Goal: Task Accomplishment & Management: Use online tool/utility

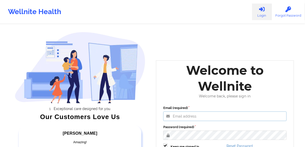
type input "[EMAIL_ADDRESS][PERSON_NAME][DOMAIN_NAME]"
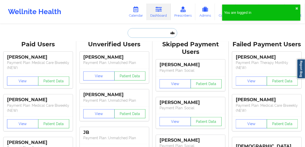
click at [145, 32] on input "text" at bounding box center [153, 33] width 50 height 10
paste input "[PERSON_NAME]"
type input "[PERSON_NAME]"
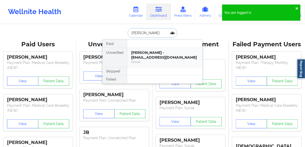
click at [136, 58] on div "[PERSON_NAME] - [EMAIL_ADDRESS][DOMAIN_NAME]" at bounding box center [164, 54] width 67 height 9
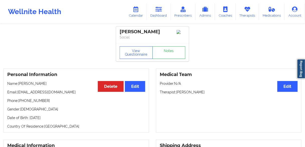
drag, startPoint x: 156, startPoint y: 15, endPoint x: 147, endPoint y: 21, distance: 10.7
click at [156, 15] on link "Dashboard" at bounding box center [159, 12] width 24 height 17
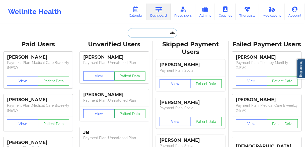
click at [142, 34] on input "text" at bounding box center [153, 33] width 50 height 10
paste input "[PERSON_NAME]"
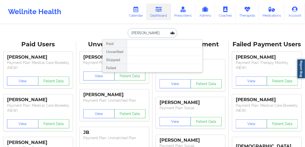
type input "[PERSON_NAME]"
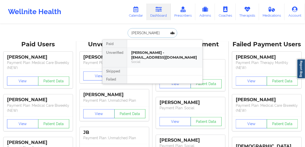
click at [138, 60] on div "Social" at bounding box center [164, 62] width 67 height 4
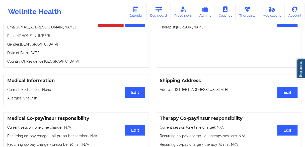
scroll to position [71, 0]
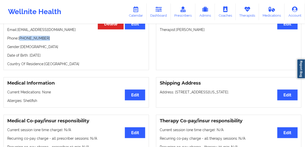
drag, startPoint x: 46, startPoint y: 36, endPoint x: 20, endPoint y: 36, distance: 25.9
click at [20, 36] on p "Phone: [PHONE_NUMBER]" at bounding box center [76, 38] width 138 height 5
copy p "[PHONE_NUMBER]"
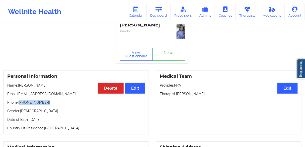
scroll to position [0, 0]
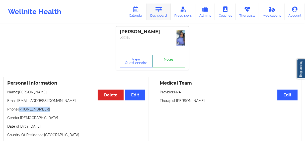
click at [161, 7] on icon at bounding box center [159, 10] width 7 height 6
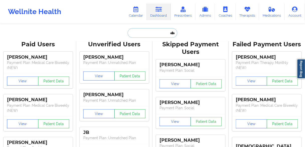
click at [142, 35] on input "text" at bounding box center [153, 33] width 50 height 10
paste input "[PERSON_NAME]"
type input "[PERSON_NAME]"
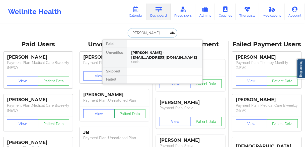
click at [136, 53] on div "[PERSON_NAME] - [EMAIL_ADDRESS][DOMAIN_NAME]" at bounding box center [164, 54] width 67 height 9
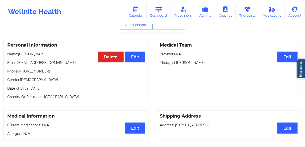
scroll to position [40, 0]
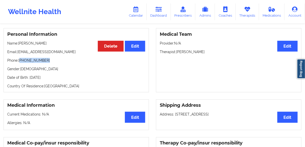
drag, startPoint x: 47, startPoint y: 59, endPoint x: 20, endPoint y: 61, distance: 27.7
click at [20, 61] on p "Phone: [PHONE_NUMBER]" at bounding box center [76, 60] width 138 height 5
click at [43, 67] on div "Personal Information Edit Delete Name: [PERSON_NAME] Email: [EMAIL_ADDRESS][DOM…" at bounding box center [77, 60] width 146 height 64
drag, startPoint x: 46, startPoint y: 62, endPoint x: 21, endPoint y: 61, distance: 25.6
click at [21, 61] on p "Phone: [PHONE_NUMBER]" at bounding box center [76, 60] width 138 height 5
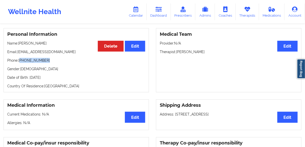
copy p "[PHONE_NUMBER]"
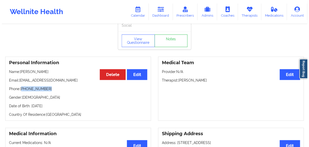
scroll to position [0, 0]
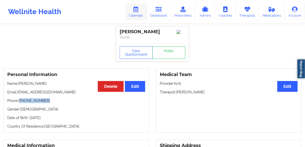
click at [139, 17] on link "Calendar" at bounding box center [136, 12] width 22 height 17
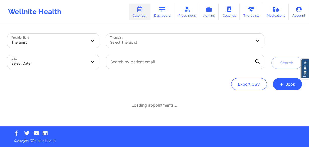
click at [142, 42] on div at bounding box center [180, 42] width 141 height 6
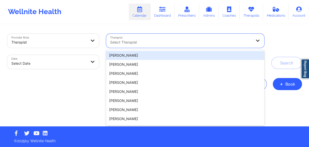
paste input "[PERSON_NAME]"
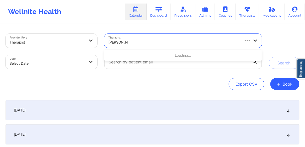
type input "[PERSON_NAME]"
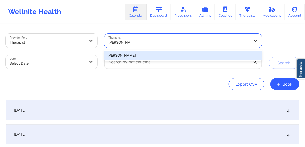
click at [128, 55] on div "[PERSON_NAME]" at bounding box center [183, 55] width 158 height 9
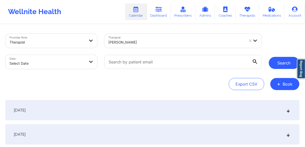
click at [283, 65] on button "Search" at bounding box center [284, 63] width 31 height 12
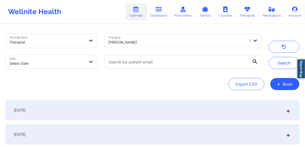
select select "2025-8"
select select "2025-9"
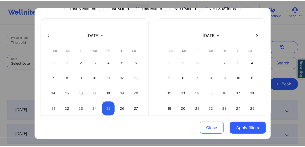
scroll to position [53, 0]
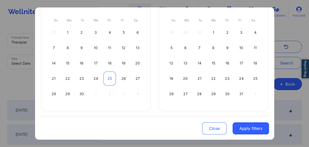
click at [106, 77] on div "25" at bounding box center [109, 78] width 13 height 14
select select "2025-8"
select select "2025-9"
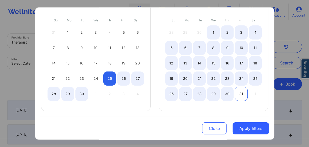
select select "2025-8"
select select "2025-9"
click at [241, 92] on div "31" at bounding box center [241, 94] width 13 height 14
select select "2025-8"
select select "2025-9"
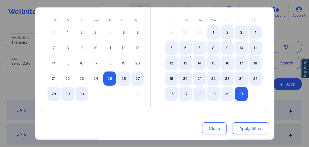
click at [241, 130] on button "Apply filters" at bounding box center [250, 128] width 36 height 12
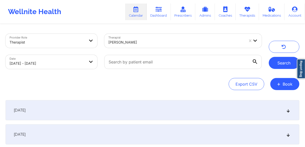
click at [281, 62] on button "Search" at bounding box center [284, 63] width 31 height 12
click at [26, 108] on span "[DATE]" at bounding box center [20, 110] width 12 height 5
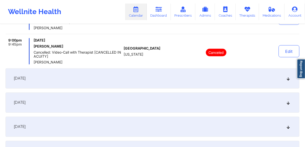
scroll to position [201, 0]
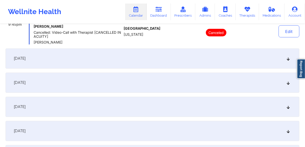
drag, startPoint x: 33, startPoint y: 58, endPoint x: 37, endPoint y: 58, distance: 4.0
click at [26, 58] on span "[DATE]" at bounding box center [20, 58] width 12 height 5
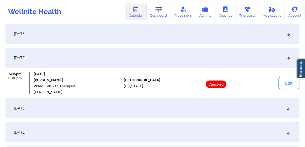
scroll to position [80, 0]
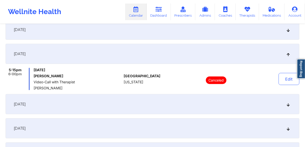
click at [36, 109] on div "[DATE]" at bounding box center [153, 104] width 294 height 20
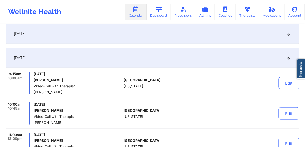
scroll to position [60, 0]
